Goal: Use online tool/utility: Utilize a website feature to perform a specific function

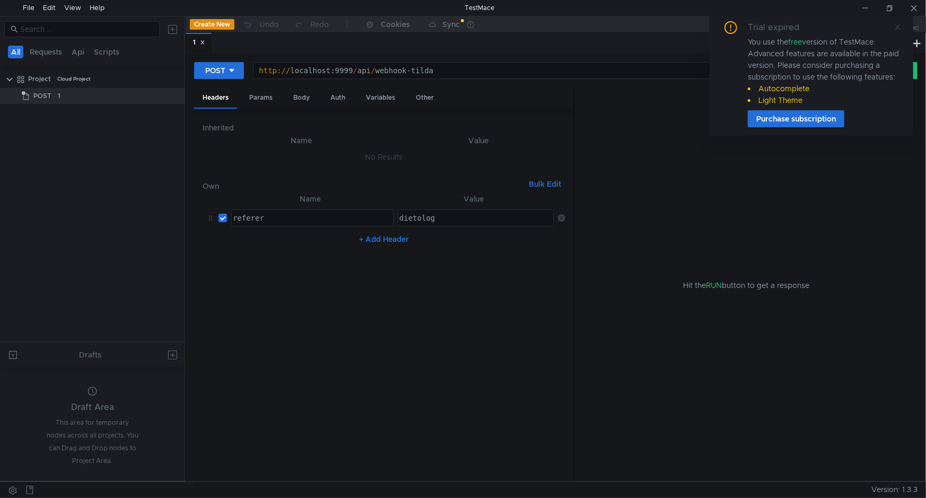
click at [901, 27] on icon at bounding box center [897, 26] width 7 height 7
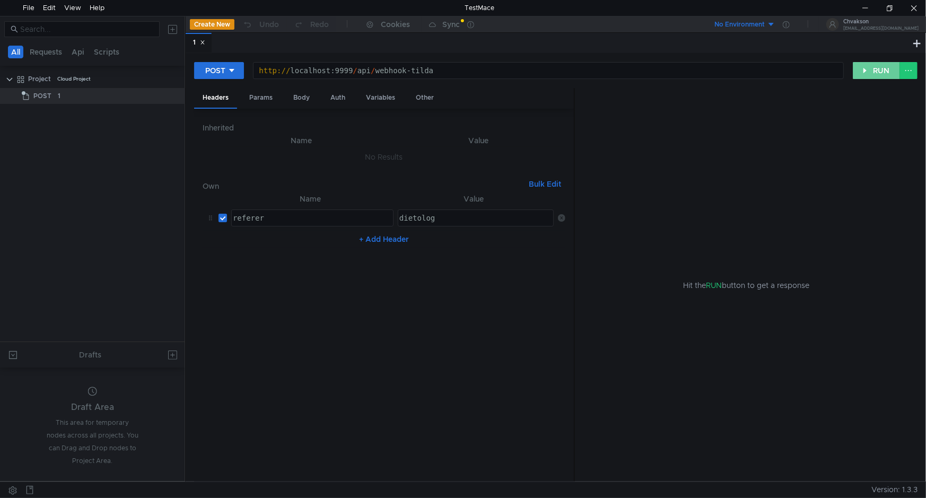
click at [872, 73] on button "RUN" at bounding box center [876, 70] width 47 height 17
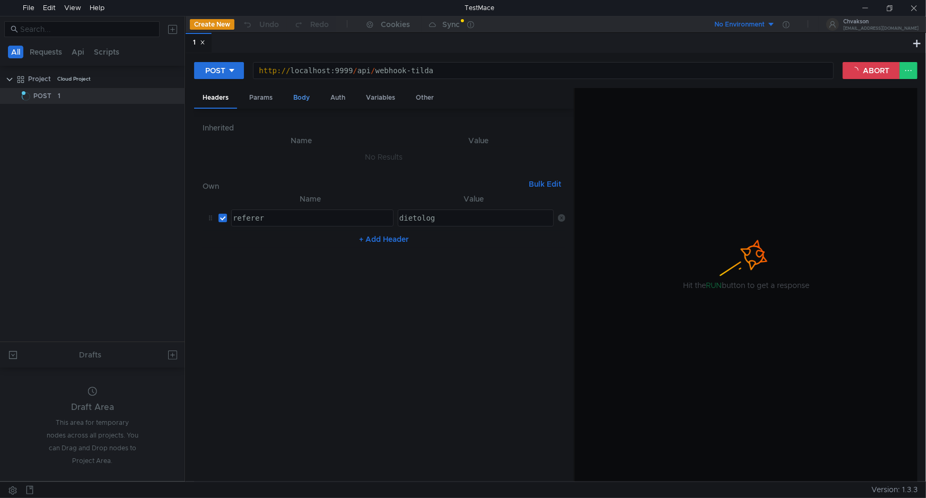
click at [302, 97] on div "Body" at bounding box center [301, 98] width 33 height 20
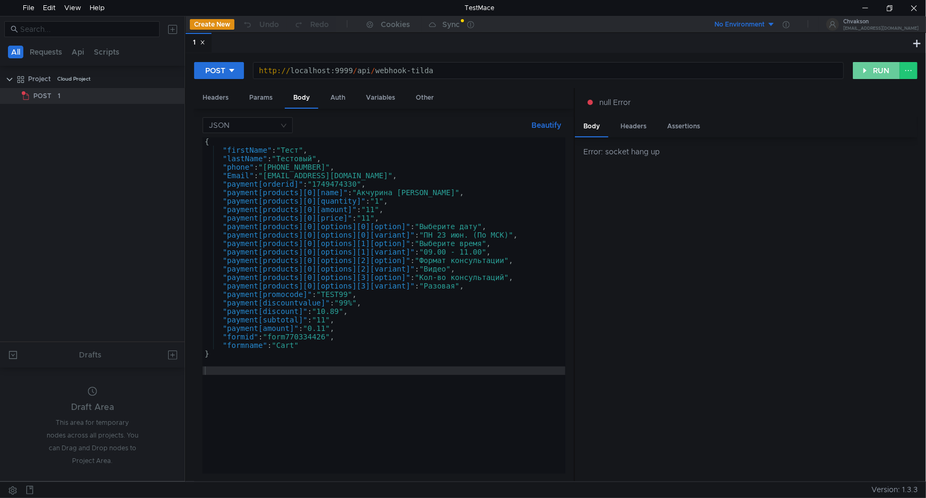
click at [869, 62] on button "RUN" at bounding box center [876, 70] width 47 height 17
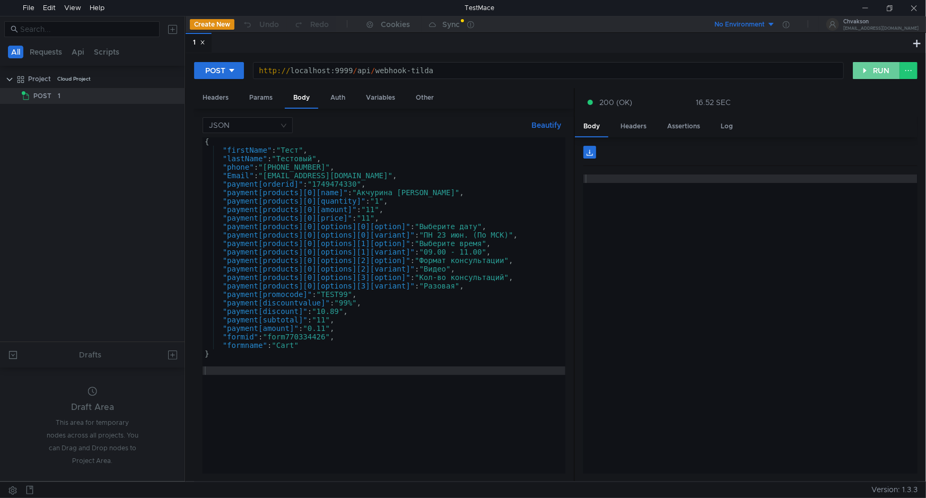
drag, startPoint x: 888, startPoint y: 72, endPoint x: 874, endPoint y: 74, distance: 14.5
click at [888, 72] on button "RUN" at bounding box center [876, 70] width 47 height 17
click at [866, 62] on button "RUN" at bounding box center [876, 70] width 47 height 17
drag, startPoint x: 868, startPoint y: 62, endPoint x: 848, endPoint y: 67, distance: 20.2
click at [868, 62] on button "RUN" at bounding box center [876, 70] width 47 height 17
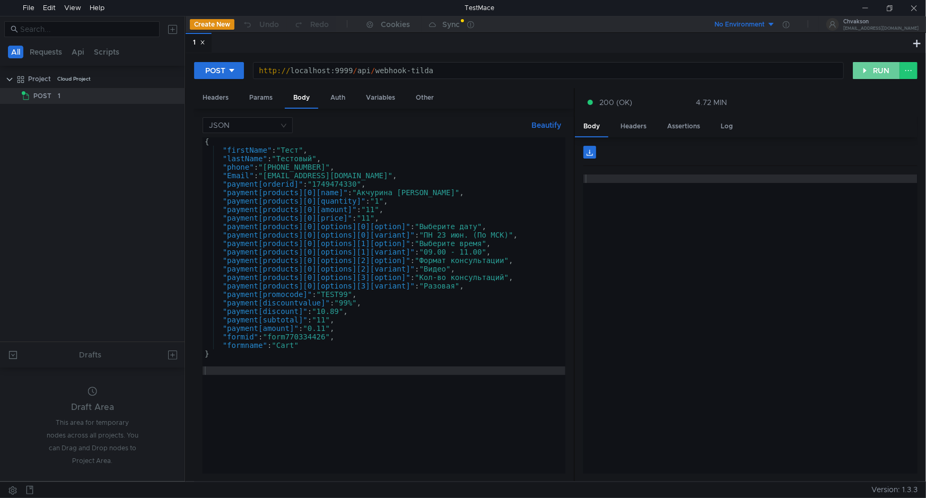
click at [875, 70] on button "RUN" at bounding box center [876, 70] width 47 height 17
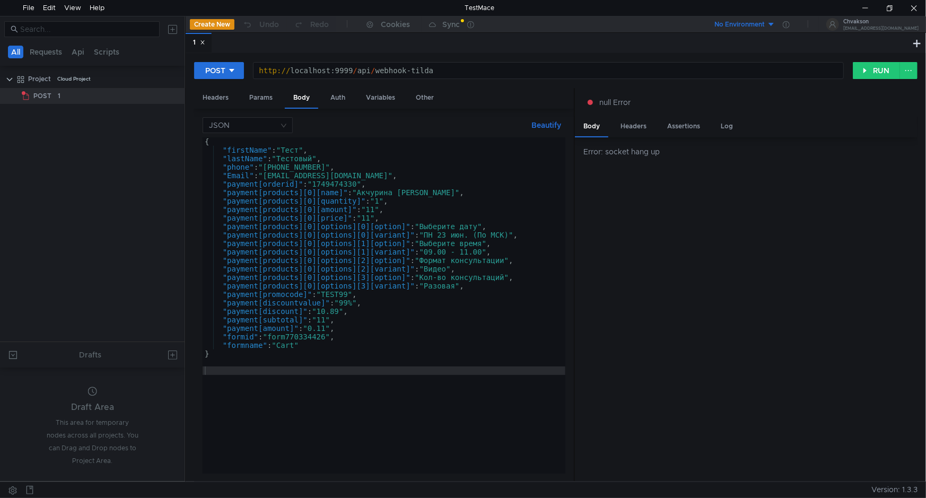
click at [887, 83] on div "POST http:// localhost:9999 / api / webhook-tilda ההההההההההההההההההההההההההההה…" at bounding box center [555, 75] width 723 height 27
click at [874, 72] on button "RUN" at bounding box center [876, 70] width 47 height 17
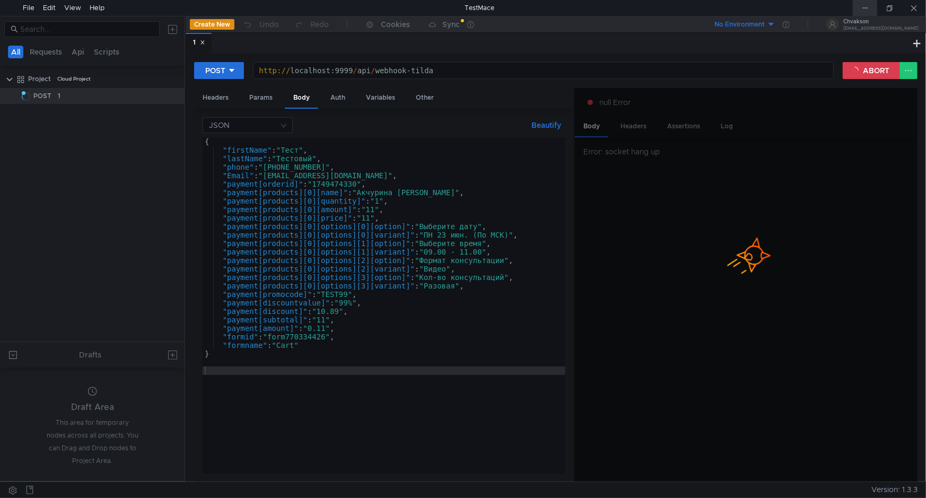
click at [864, 5] on div at bounding box center [865, 8] width 24 height 16
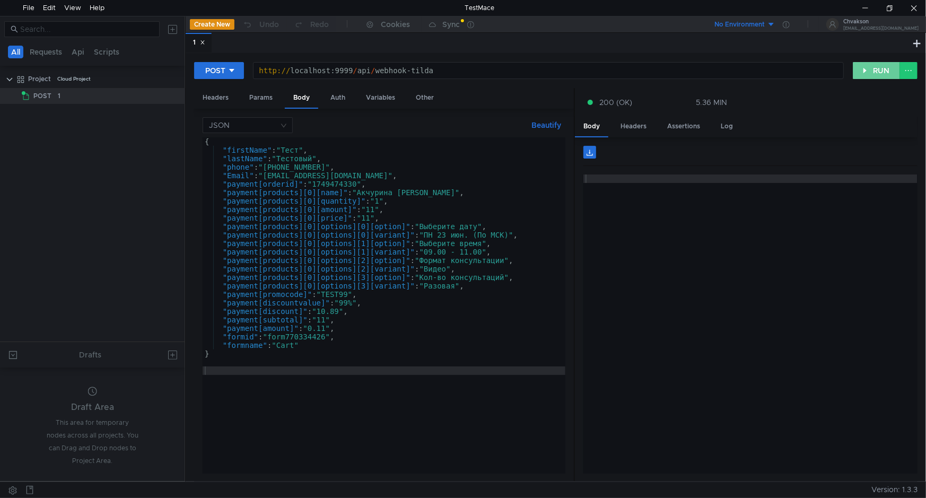
click at [874, 78] on button "RUN" at bounding box center [876, 70] width 47 height 17
drag, startPoint x: 870, startPoint y: 73, endPoint x: 863, endPoint y: 77, distance: 7.4
click at [869, 74] on button "RUN" at bounding box center [876, 70] width 47 height 17
click at [857, 1] on div at bounding box center [865, 8] width 24 height 16
